Goal: Task Accomplishment & Management: Use online tool/utility

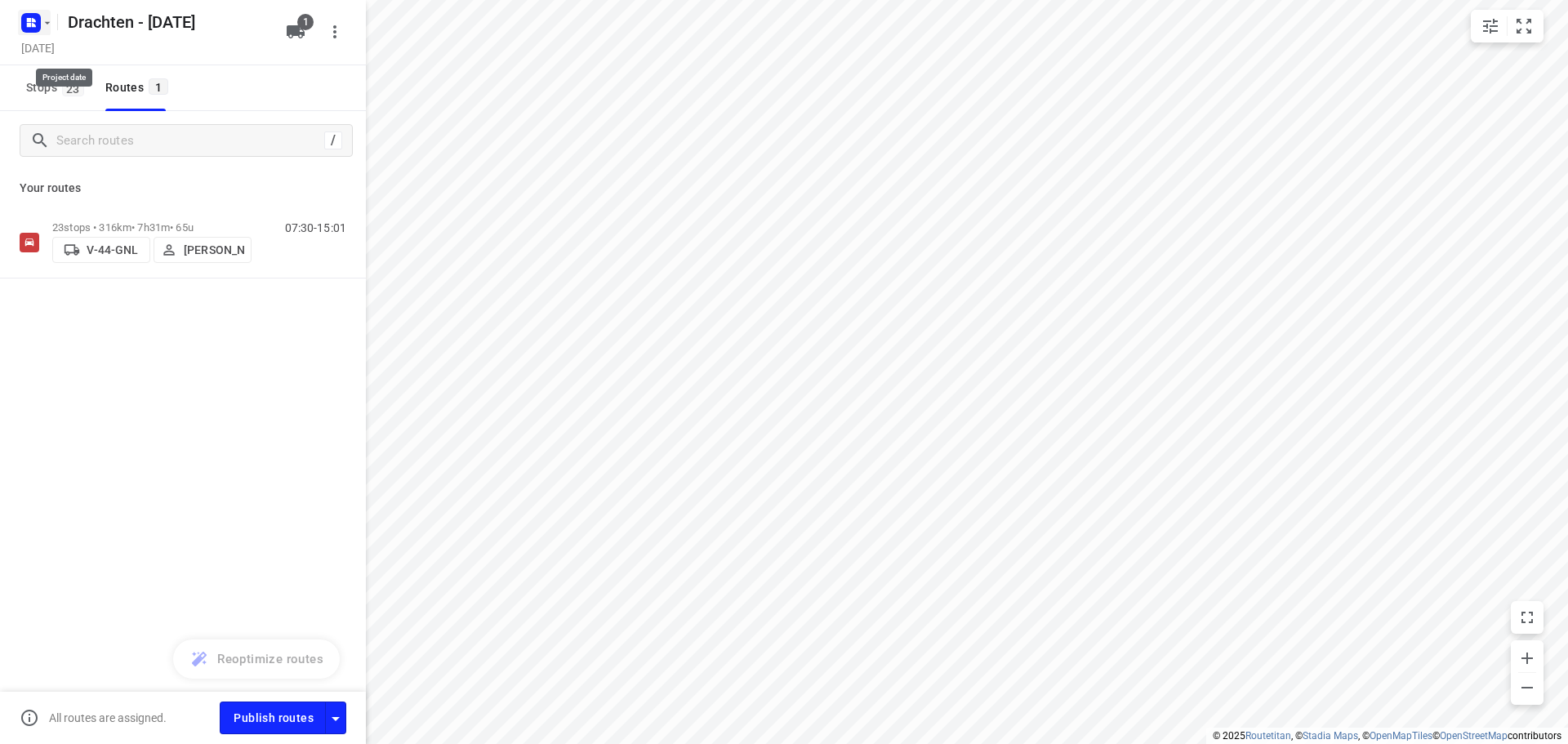
click at [26, 32] on rect "button" at bounding box center [31, 23] width 20 height 20
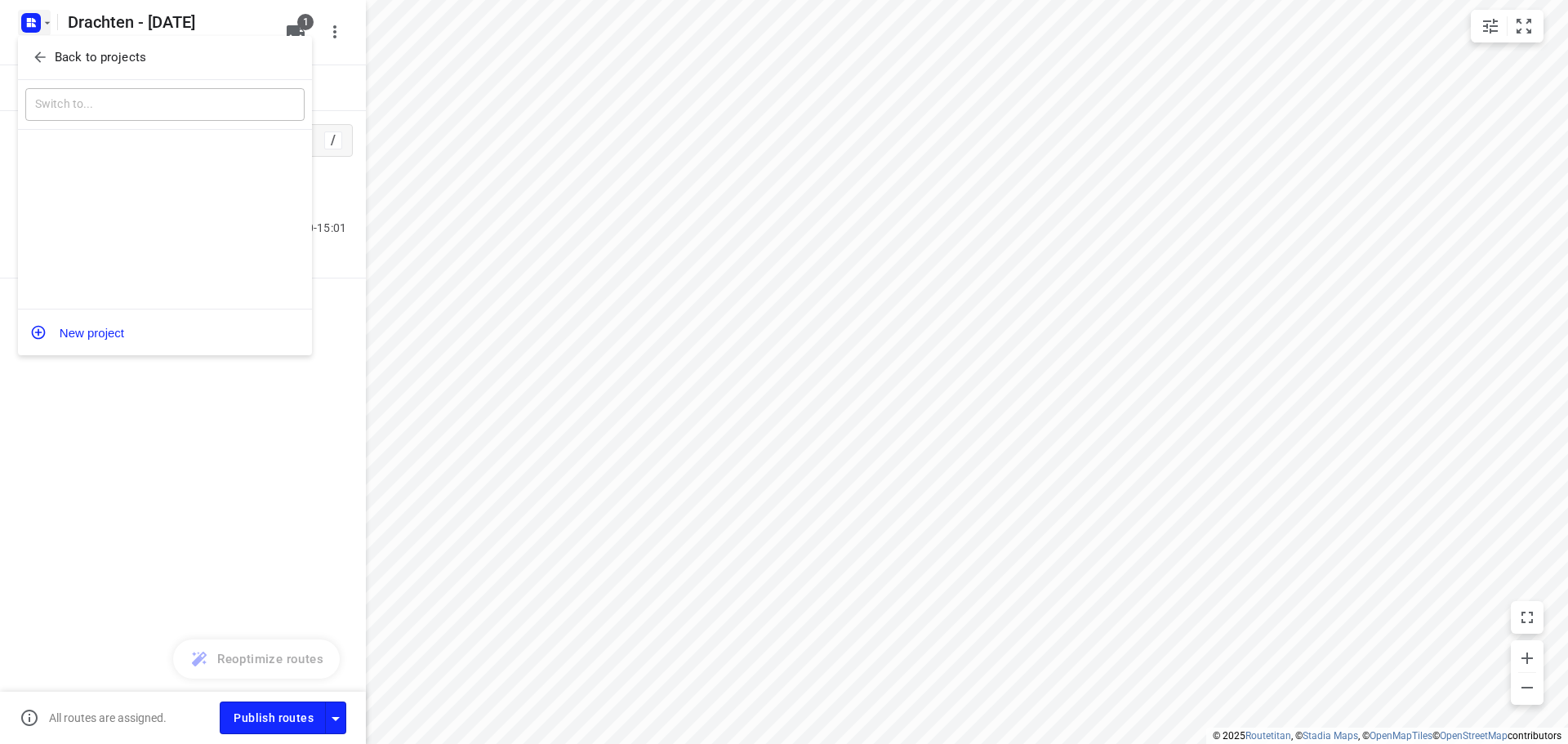
click at [111, 56] on p "Back to projects" at bounding box center [100, 57] width 92 height 19
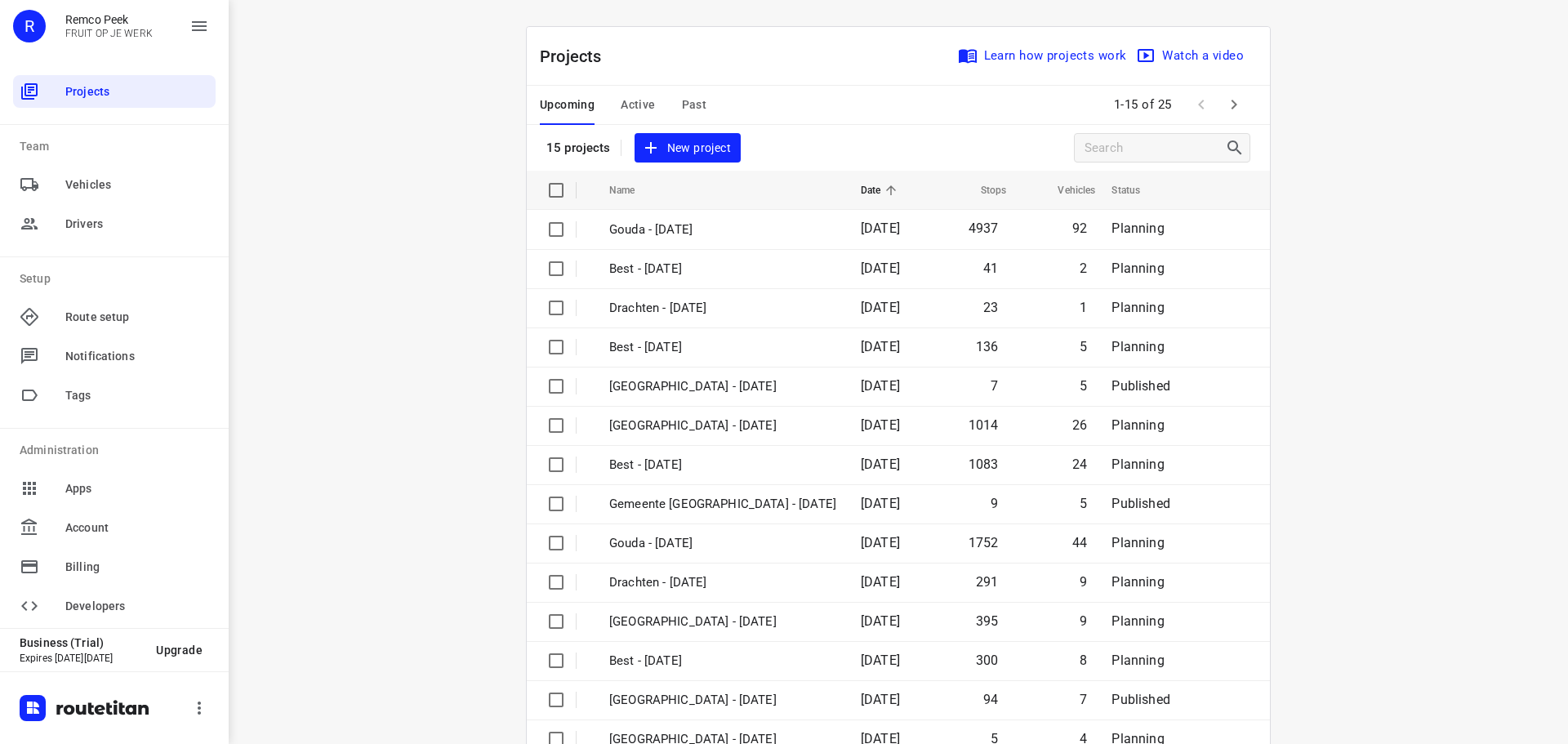
click at [1236, 103] on icon "button" at bounding box center [1234, 105] width 20 height 20
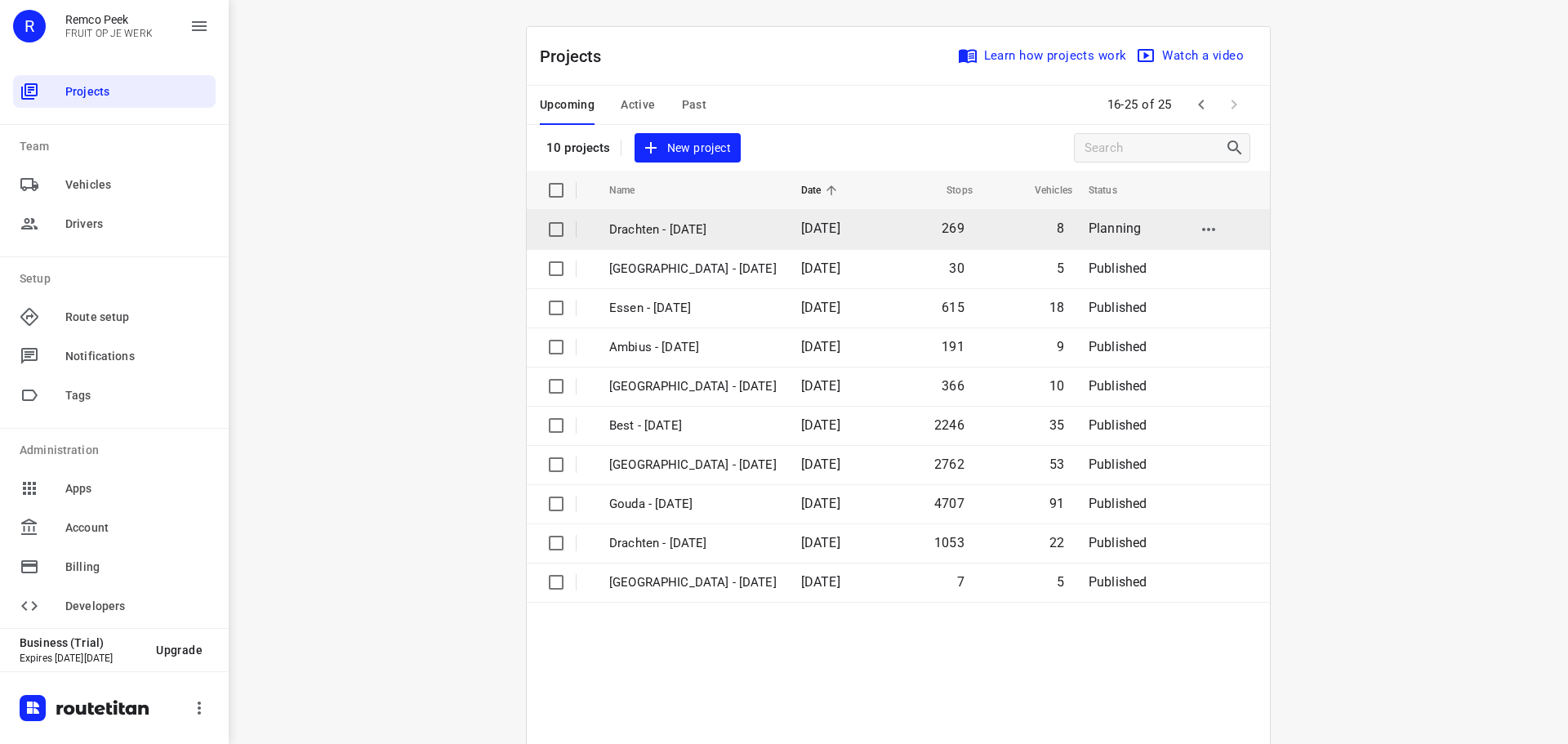
click at [664, 230] on p "Drachten - [DATE]" at bounding box center [693, 229] width 168 height 19
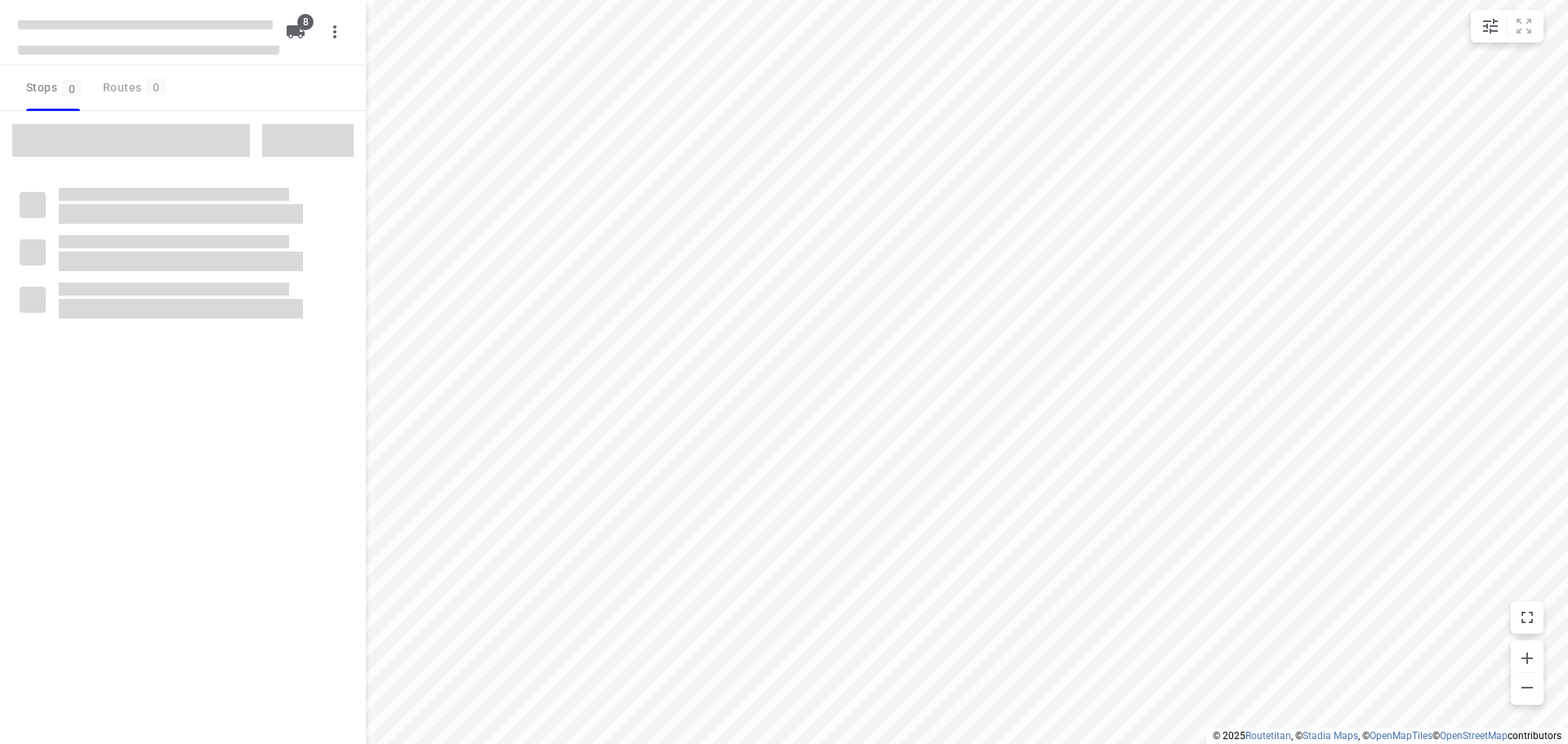
type input "distance"
checkbox input "true"
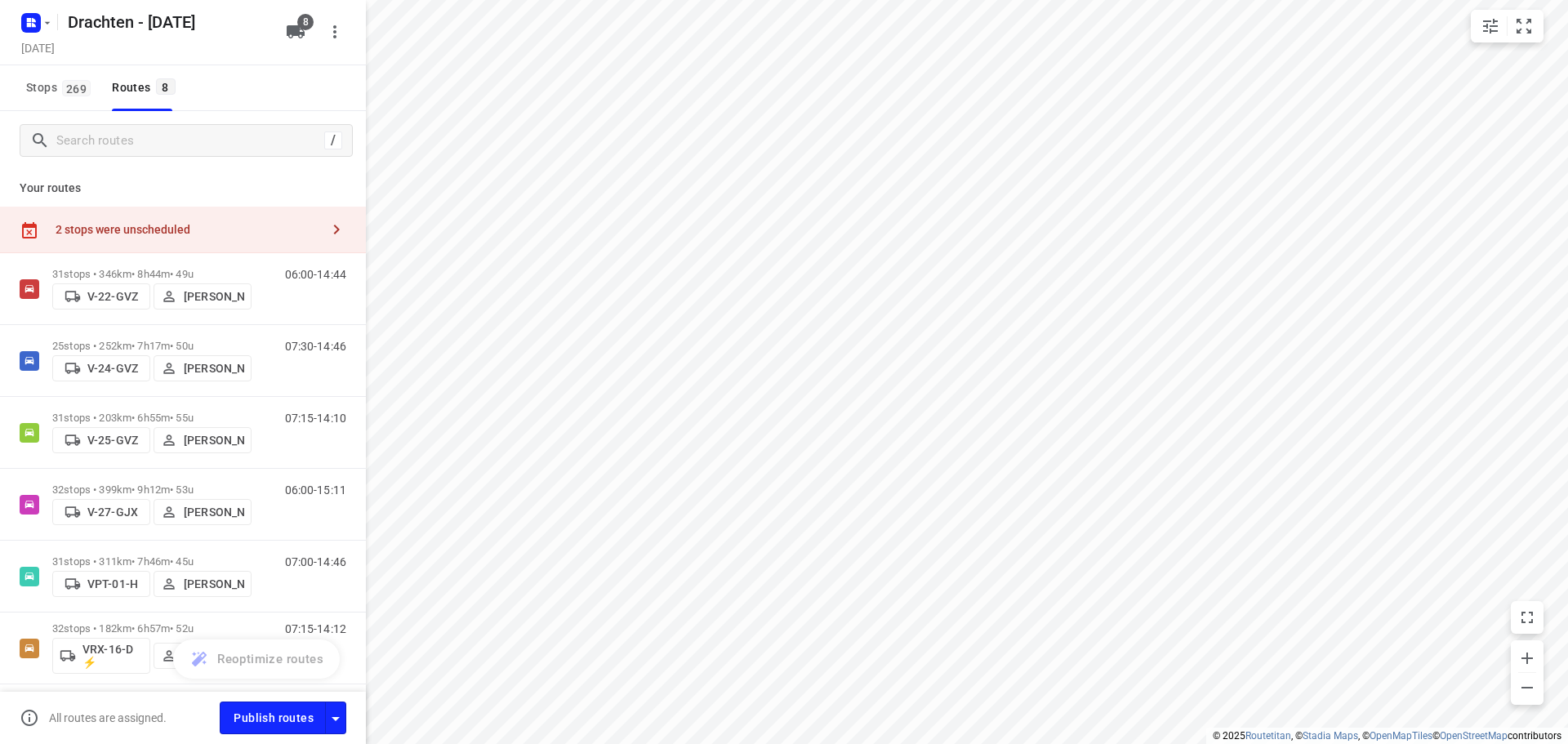
click at [326, 207] on div "2 stops were unscheduled" at bounding box center [183, 229] width 365 height 46
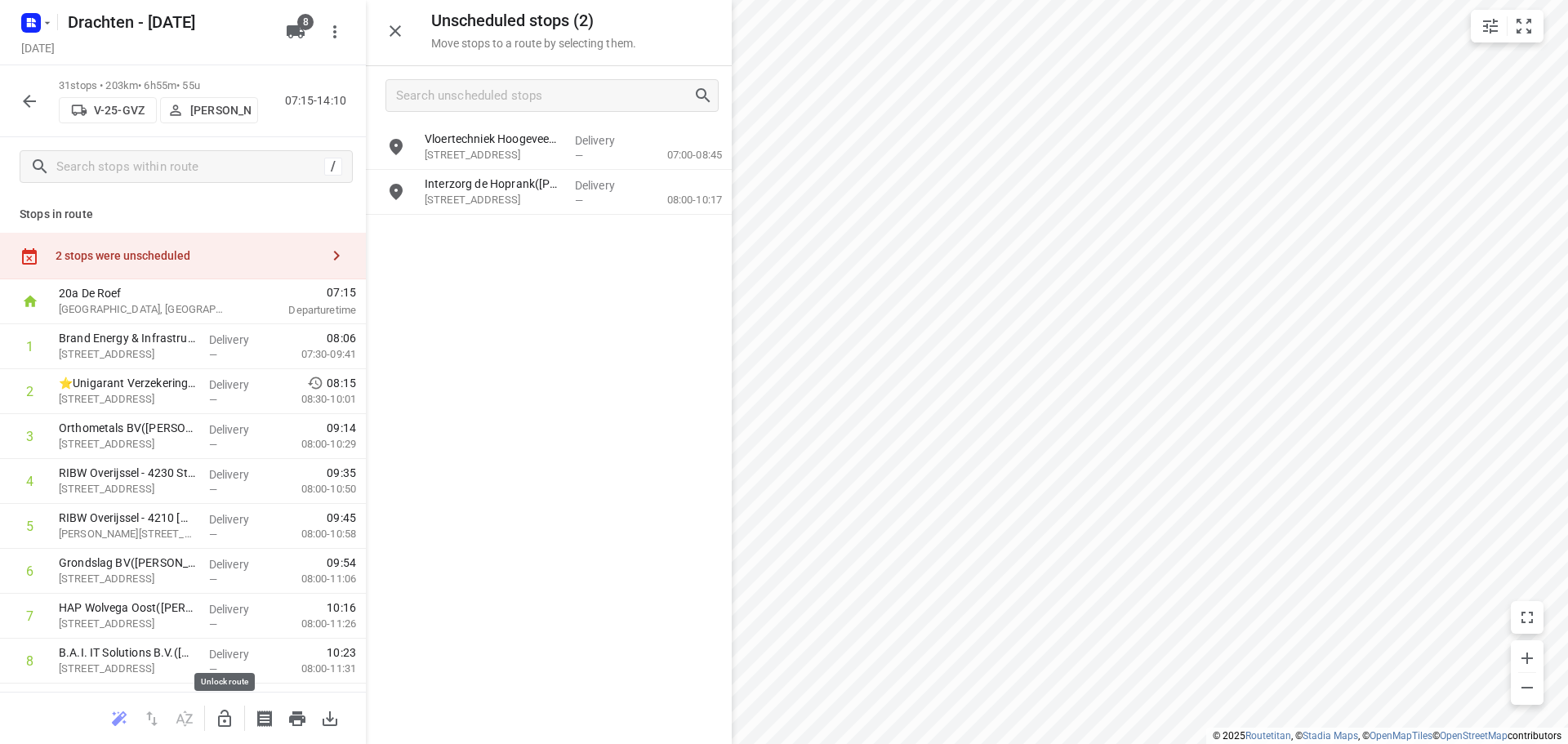
click at [230, 724] on icon "button" at bounding box center [224, 718] width 13 height 17
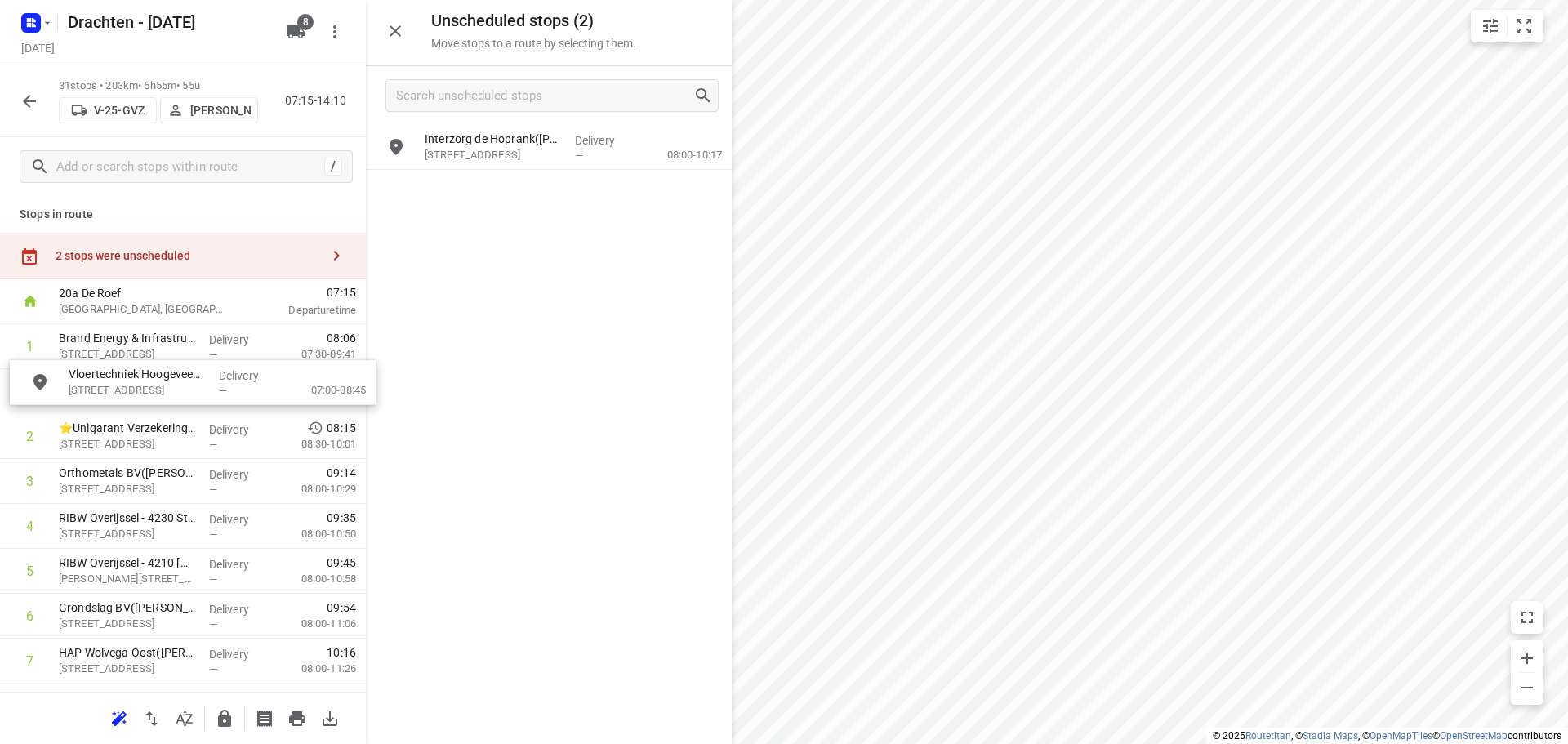
drag, startPoint x: 510, startPoint y: 146, endPoint x: 150, endPoint y: 385, distance: 432.1
click at [214, 719] on icon "button" at bounding box center [224, 719] width 20 height 20
click at [227, 720] on icon "button" at bounding box center [224, 719] width 20 height 20
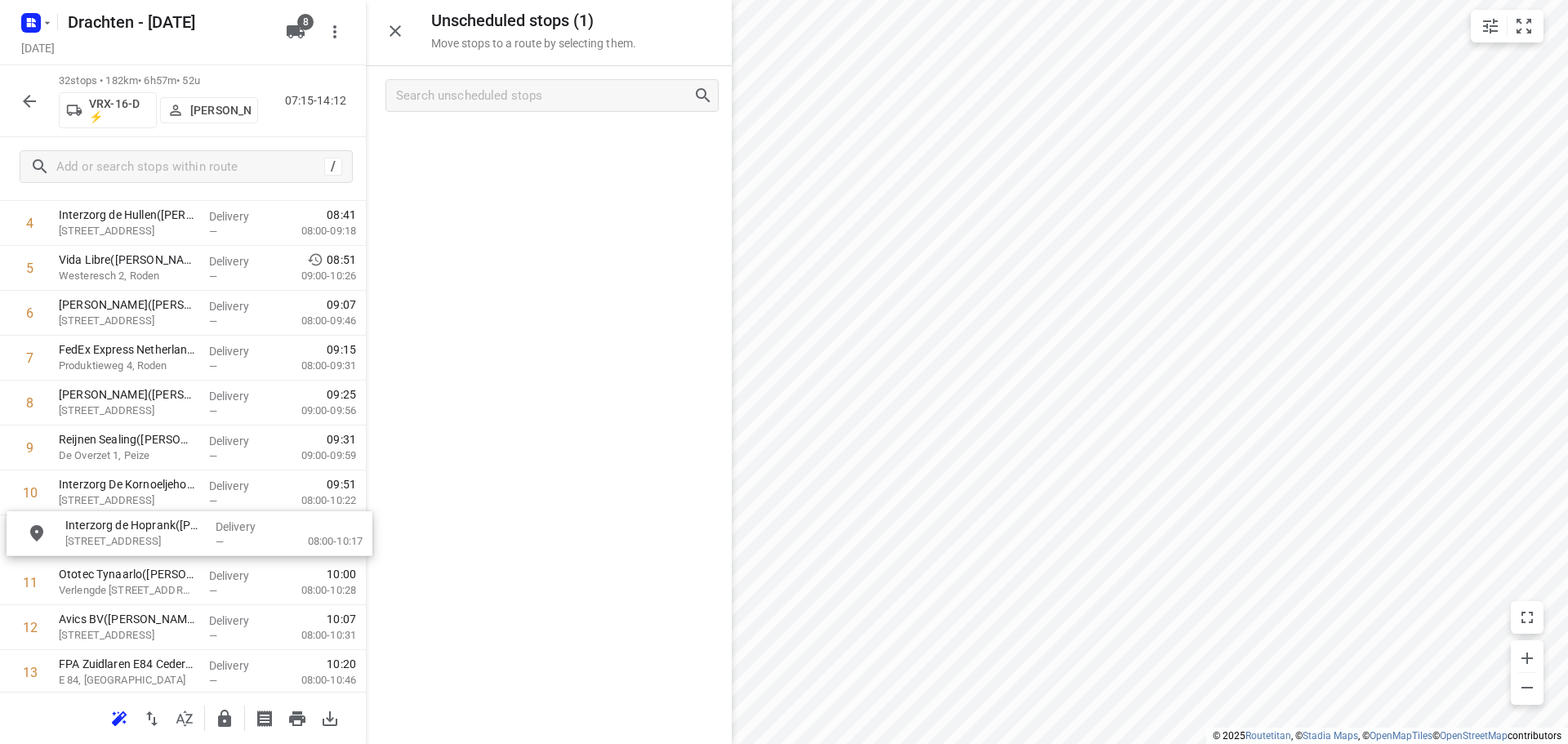
scroll to position [258, 0]
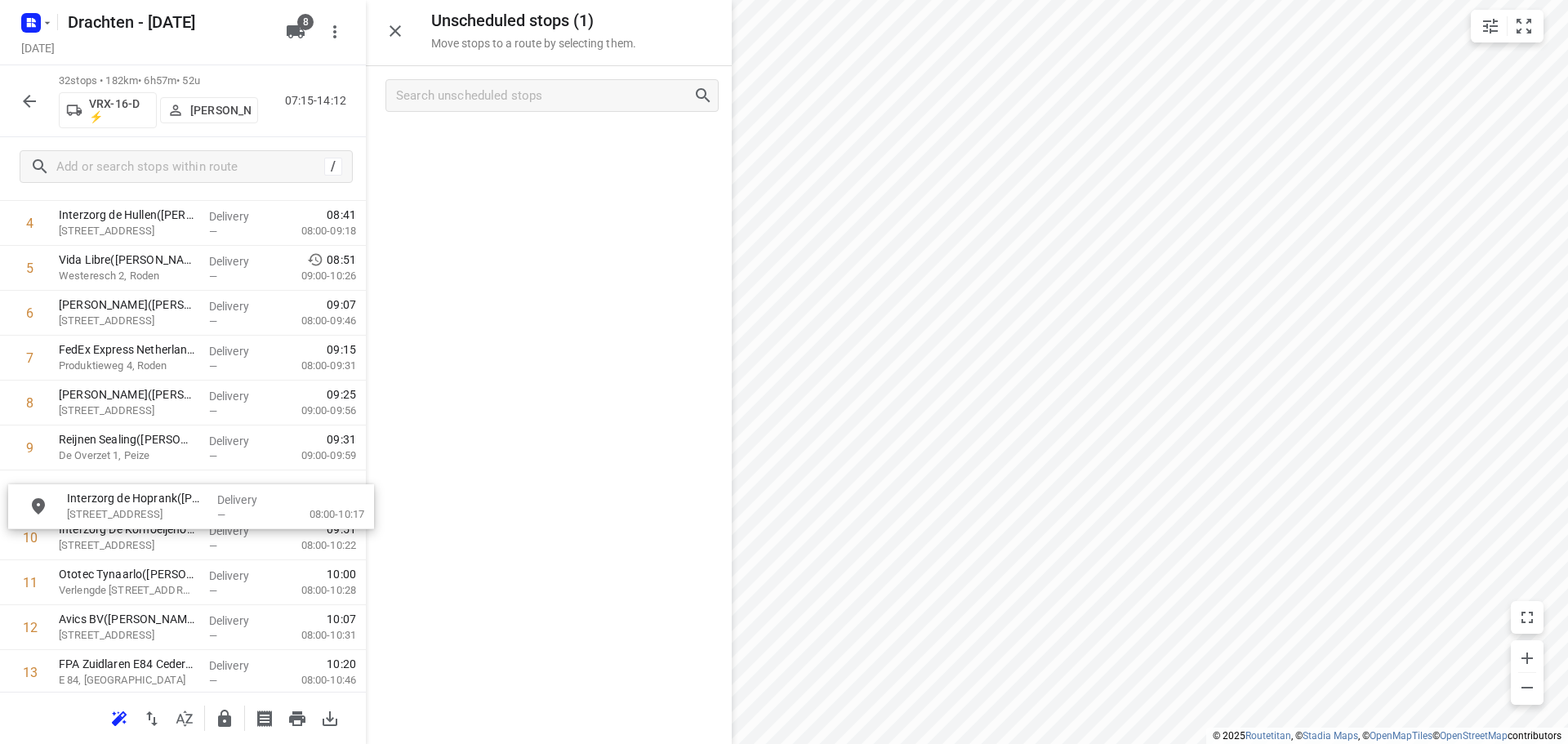
drag, startPoint x: 562, startPoint y: 158, endPoint x: 199, endPoint y: 522, distance: 514.1
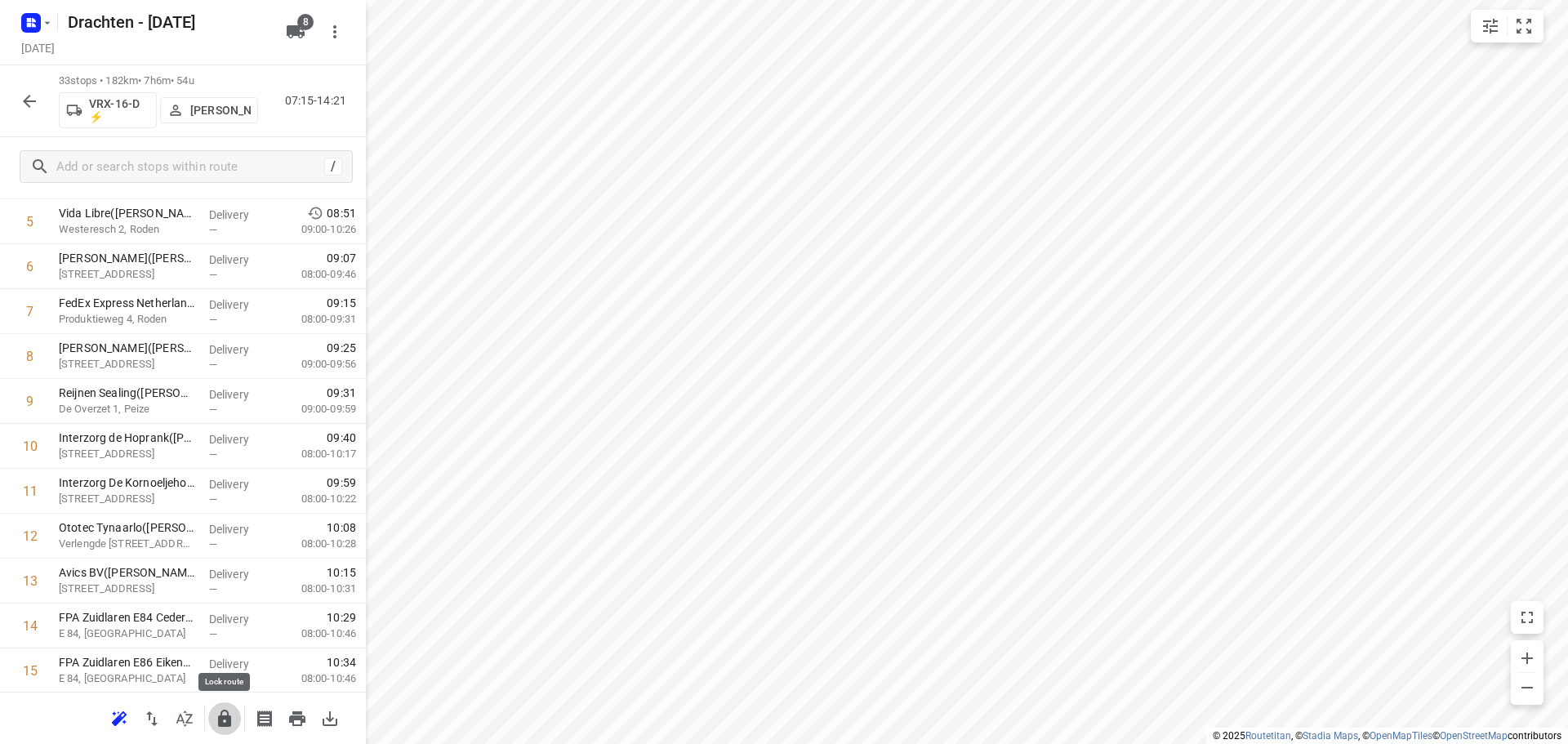
click at [223, 715] on icon "button" at bounding box center [224, 718] width 13 height 17
click at [26, 23] on icon "button" at bounding box center [31, 23] width 26 height 26
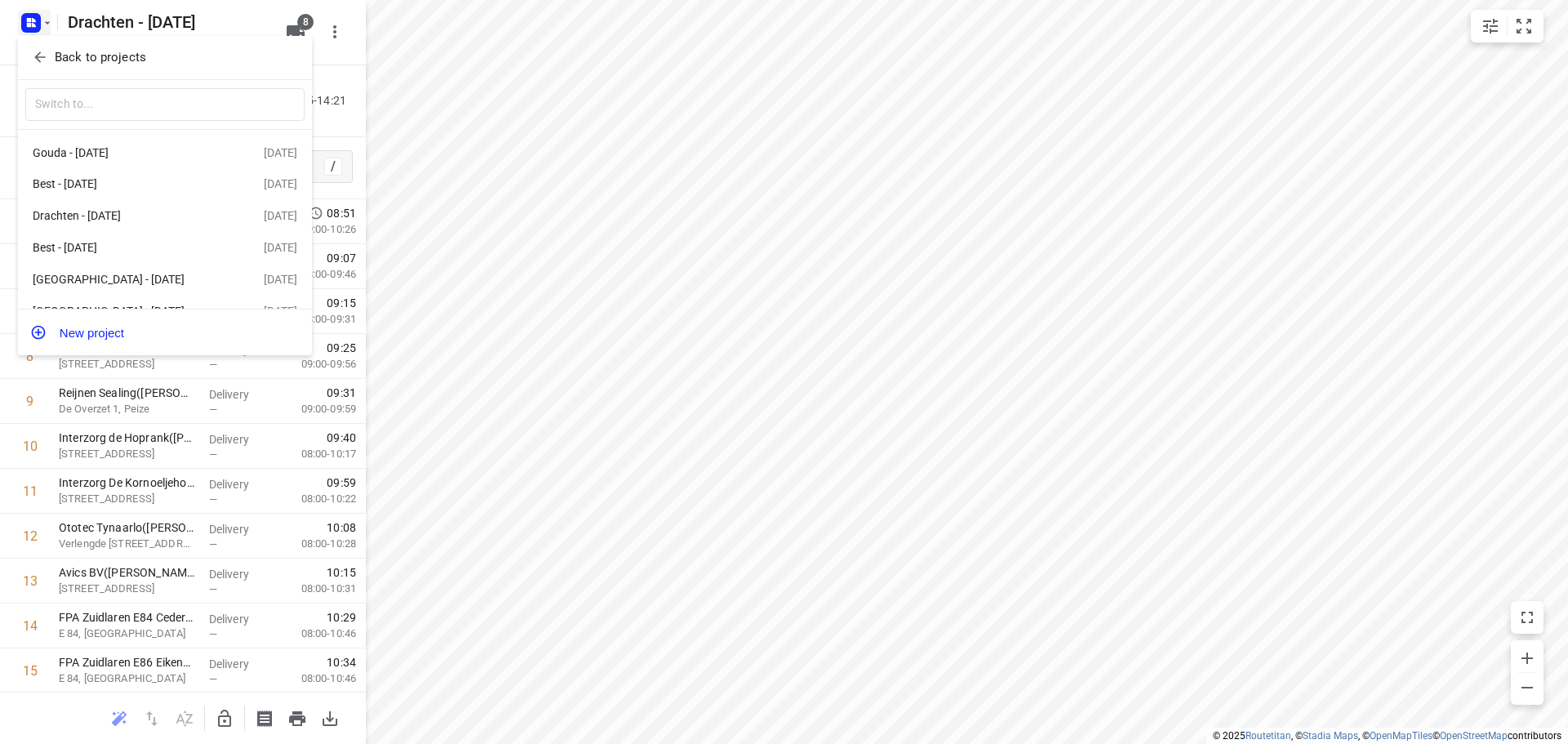
click at [98, 66] on p "Back to projects" at bounding box center [100, 57] width 92 height 19
